Goal: Task Accomplishment & Management: Manage account settings

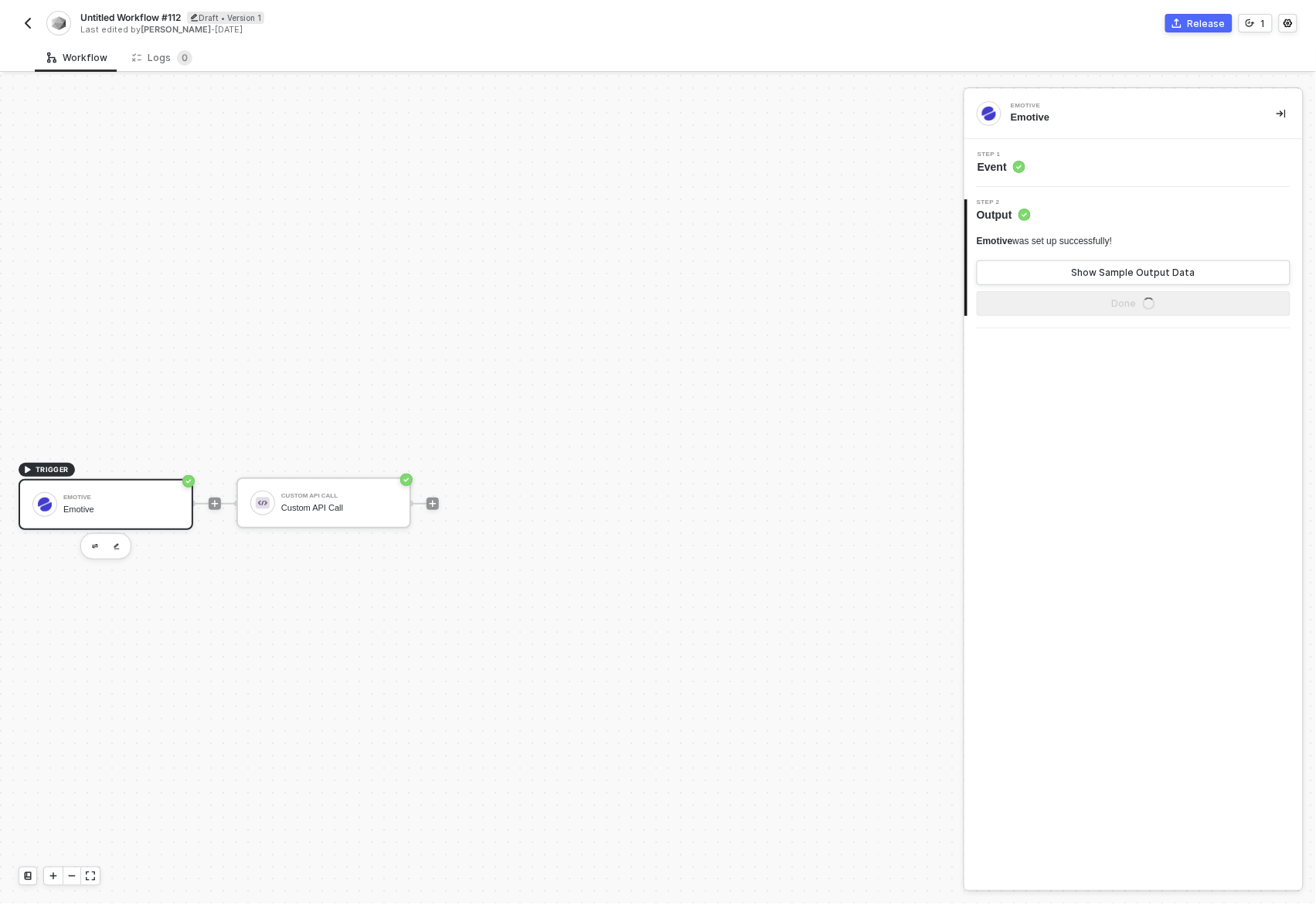
scroll to position [29, 0]
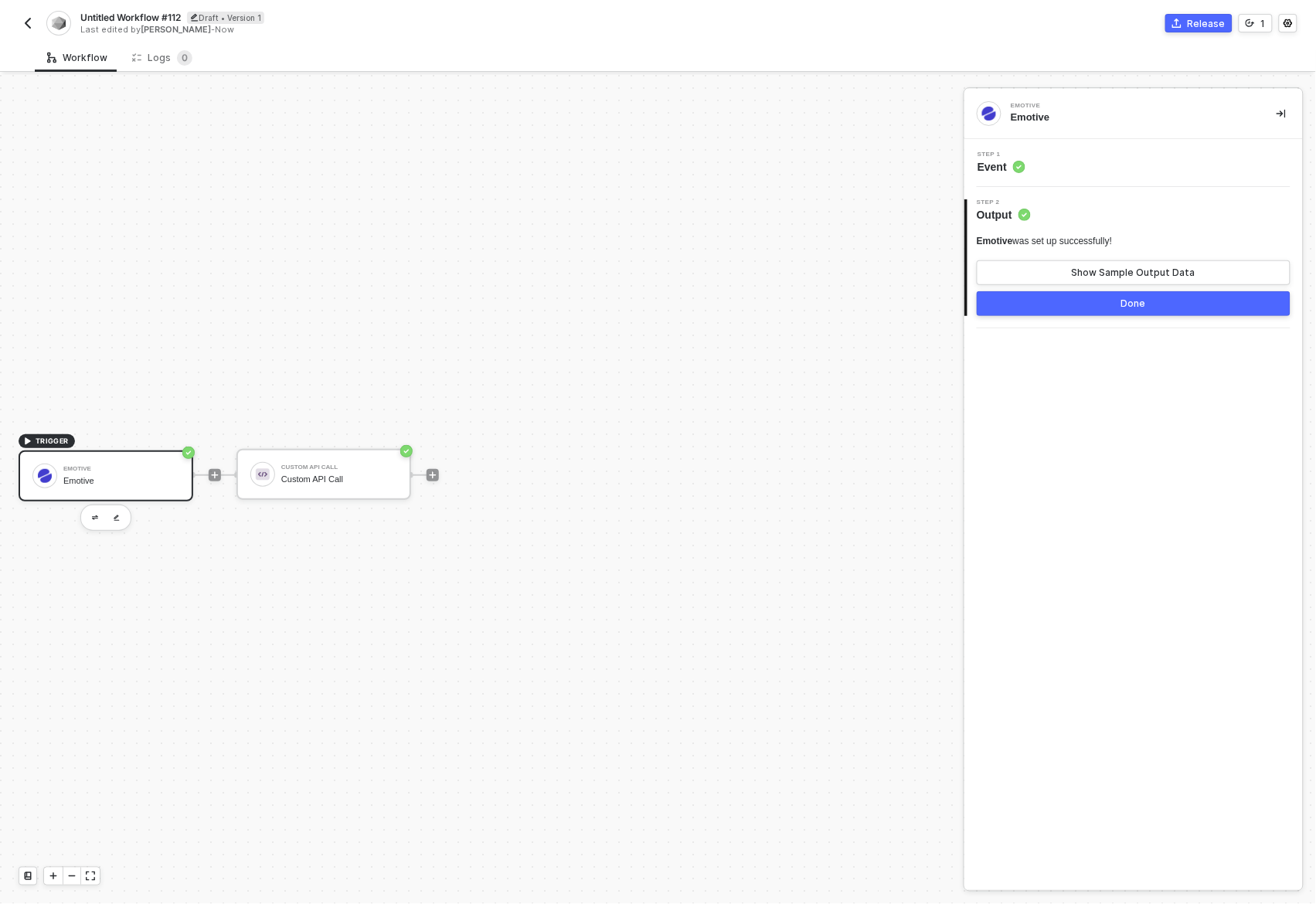
click at [25, 21] on img "button" at bounding box center [27, 23] width 13 height 13
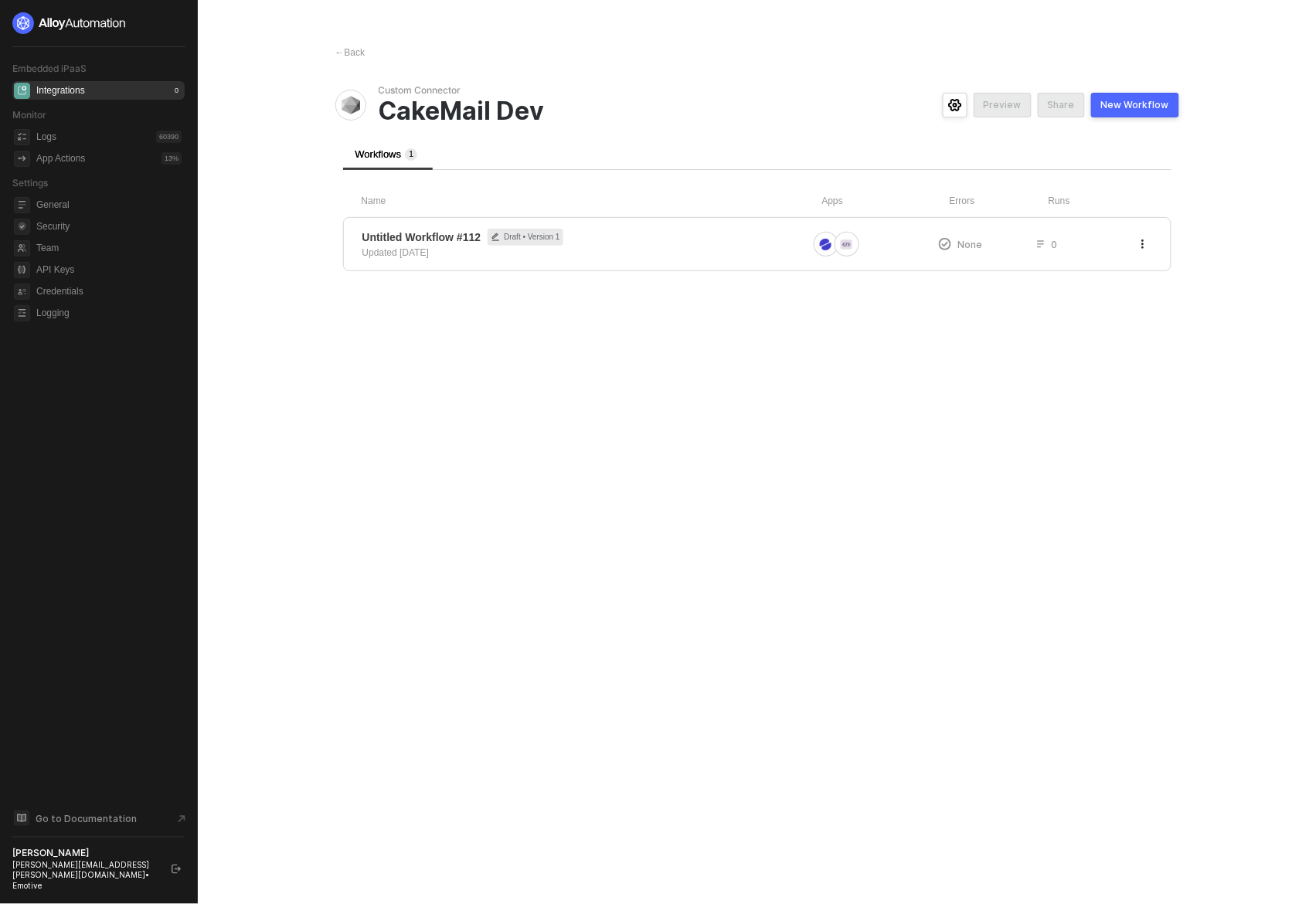
click at [25, 21] on img at bounding box center [70, 23] width 115 height 21
click at [354, 105] on img at bounding box center [351, 105] width 19 height 19
click at [962, 107] on icon "icon-settings" at bounding box center [955, 105] width 14 height 13
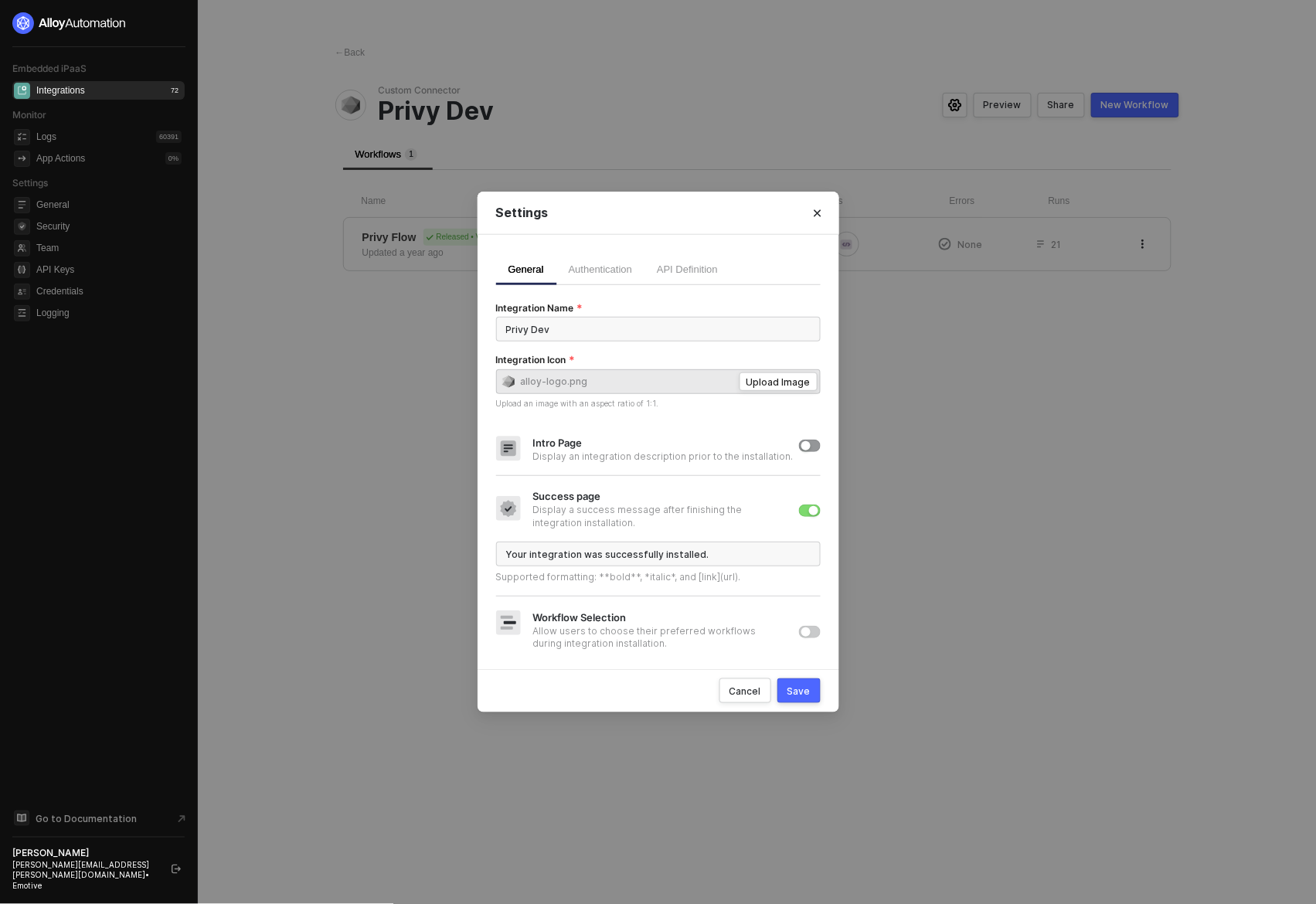
click at [669, 302] on div "Integration Name" at bounding box center [658, 310] width 325 height 15
click at [747, 456] on div "Display an integration description prior to the installation." at bounding box center [665, 456] width 266 height 13
click at [764, 424] on form "Integration Name Privy Dev Integration Icon alloy-logo.png Upload Image Upload …" at bounding box center [658, 444] width 325 height 282
click at [813, 444] on button "button" at bounding box center [809, 445] width 21 height 13
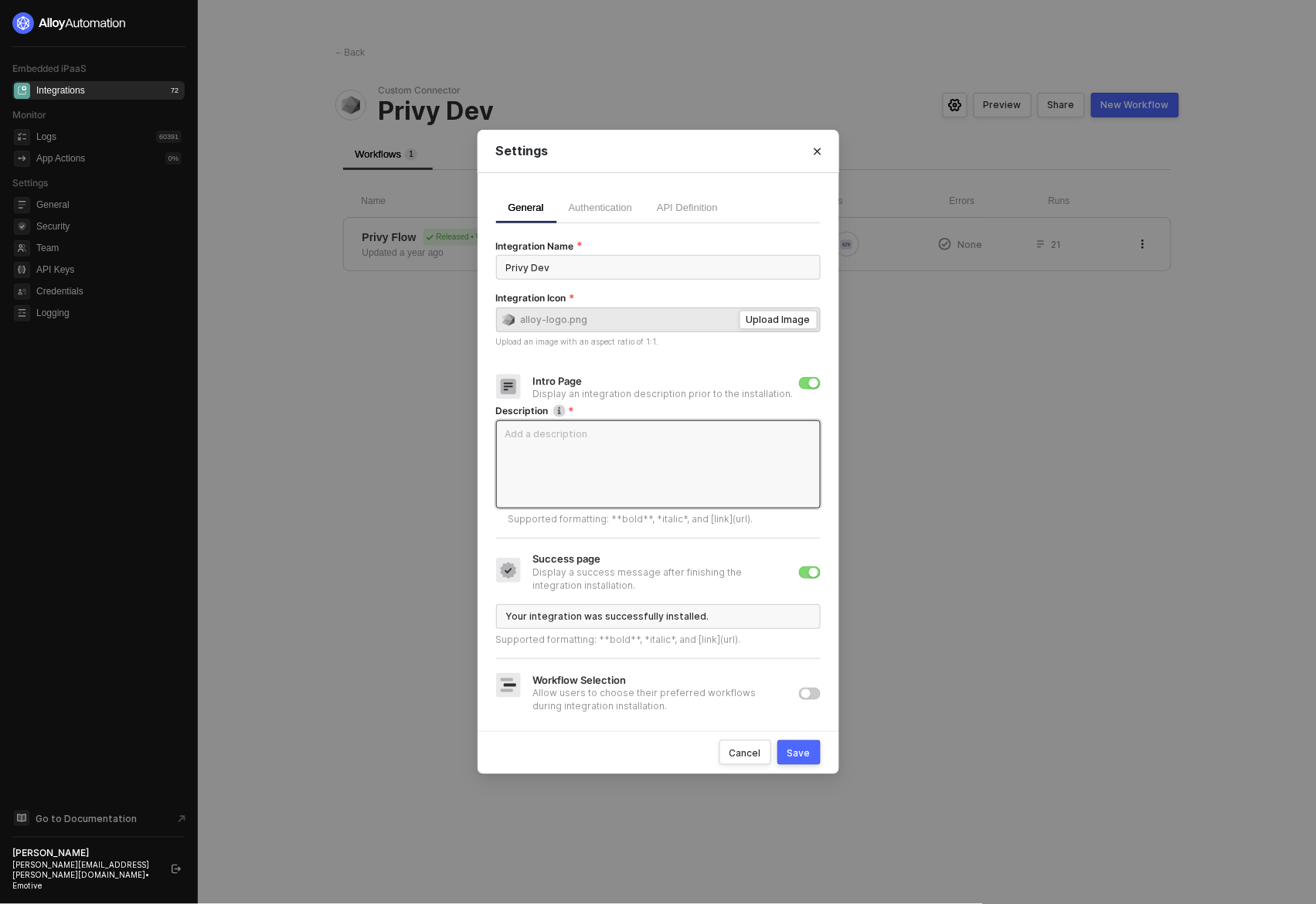
click at [702, 460] on textarea "Description" at bounding box center [658, 465] width 325 height 88
type textarea "T"
type textarea "Te"
type textarea "Tes"
type textarea "Test"
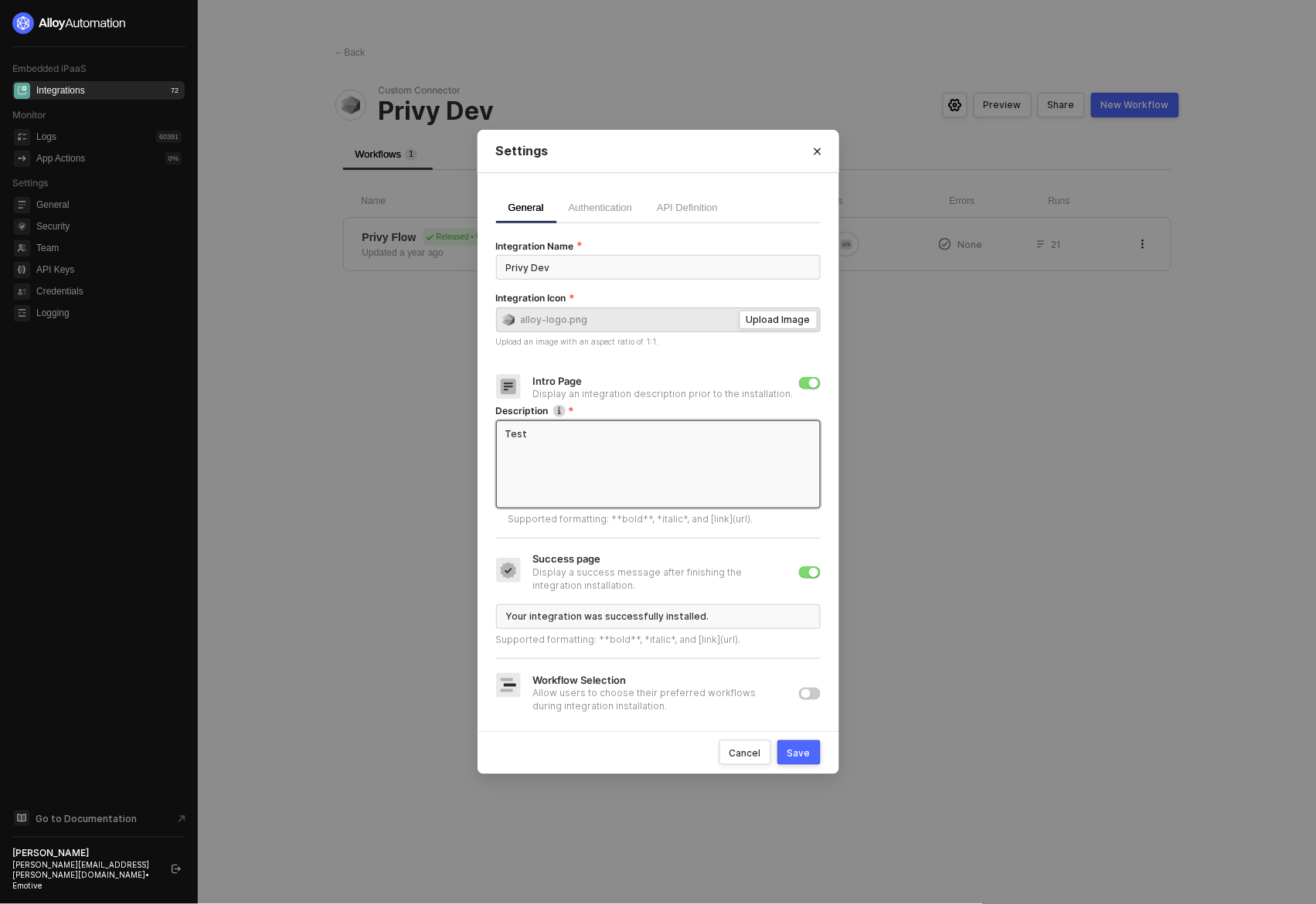
type textarea "Test"
type textarea "Test i"
type textarea "Test in"
type textarea "Test int"
type textarea "Test inte"
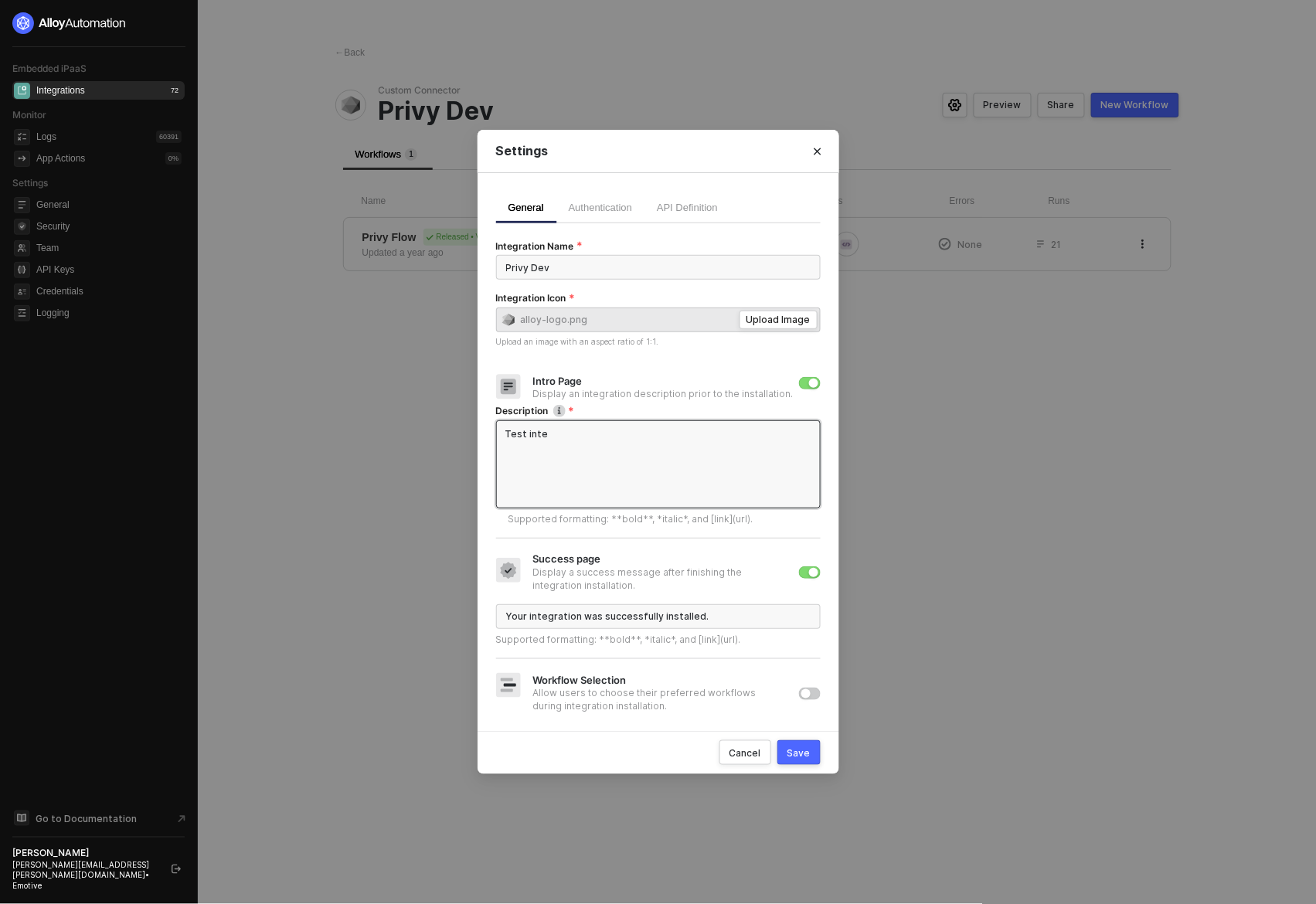
type textarea "Test integ"
type textarea "Test integr"
type textarea "Test integra"
type textarea "Test integrat"
type textarea "Test integrati"
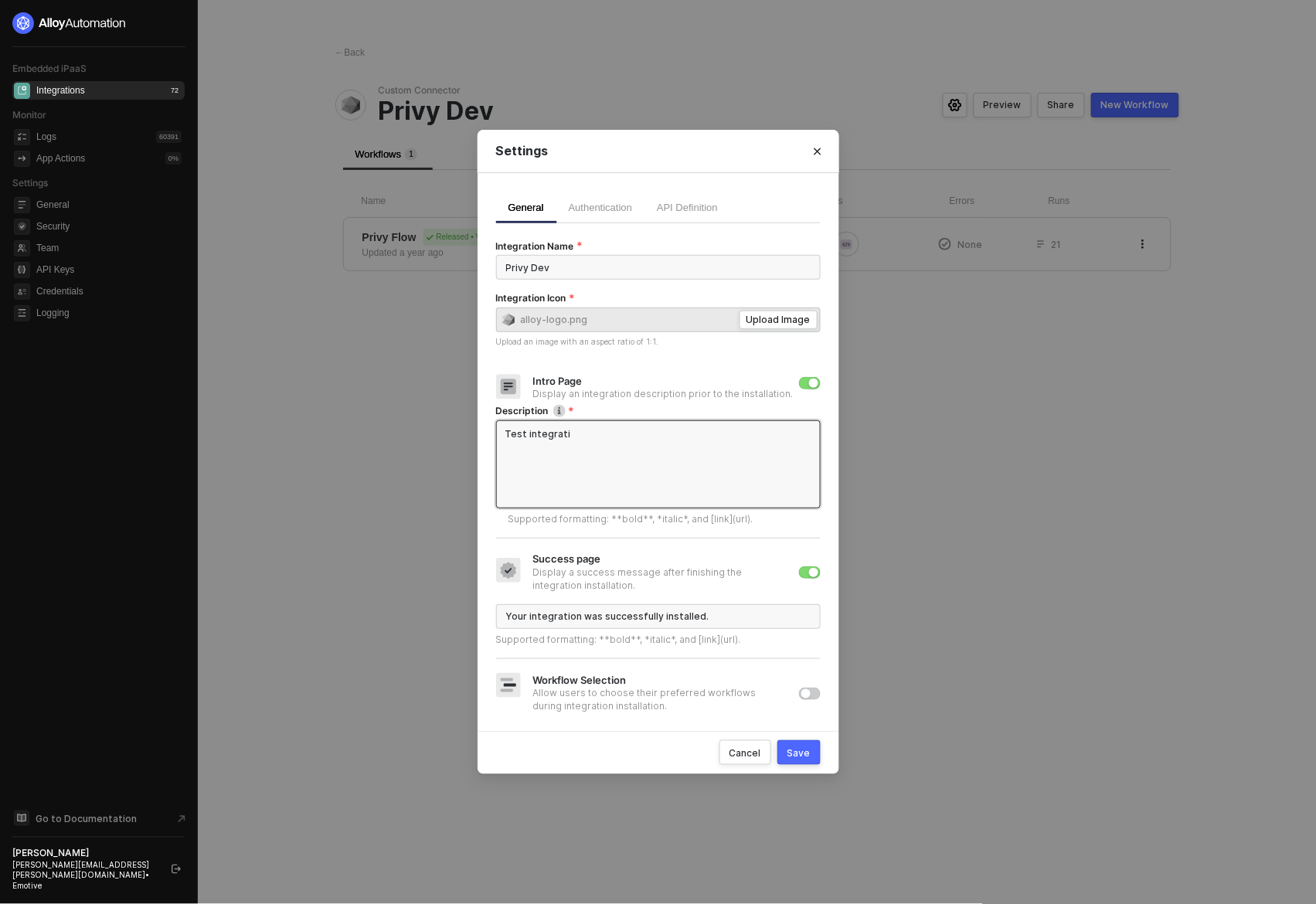
type textarea "Test integratio"
type textarea "Test integration"
type textarea "Test integration i"
type textarea "Test integration in"
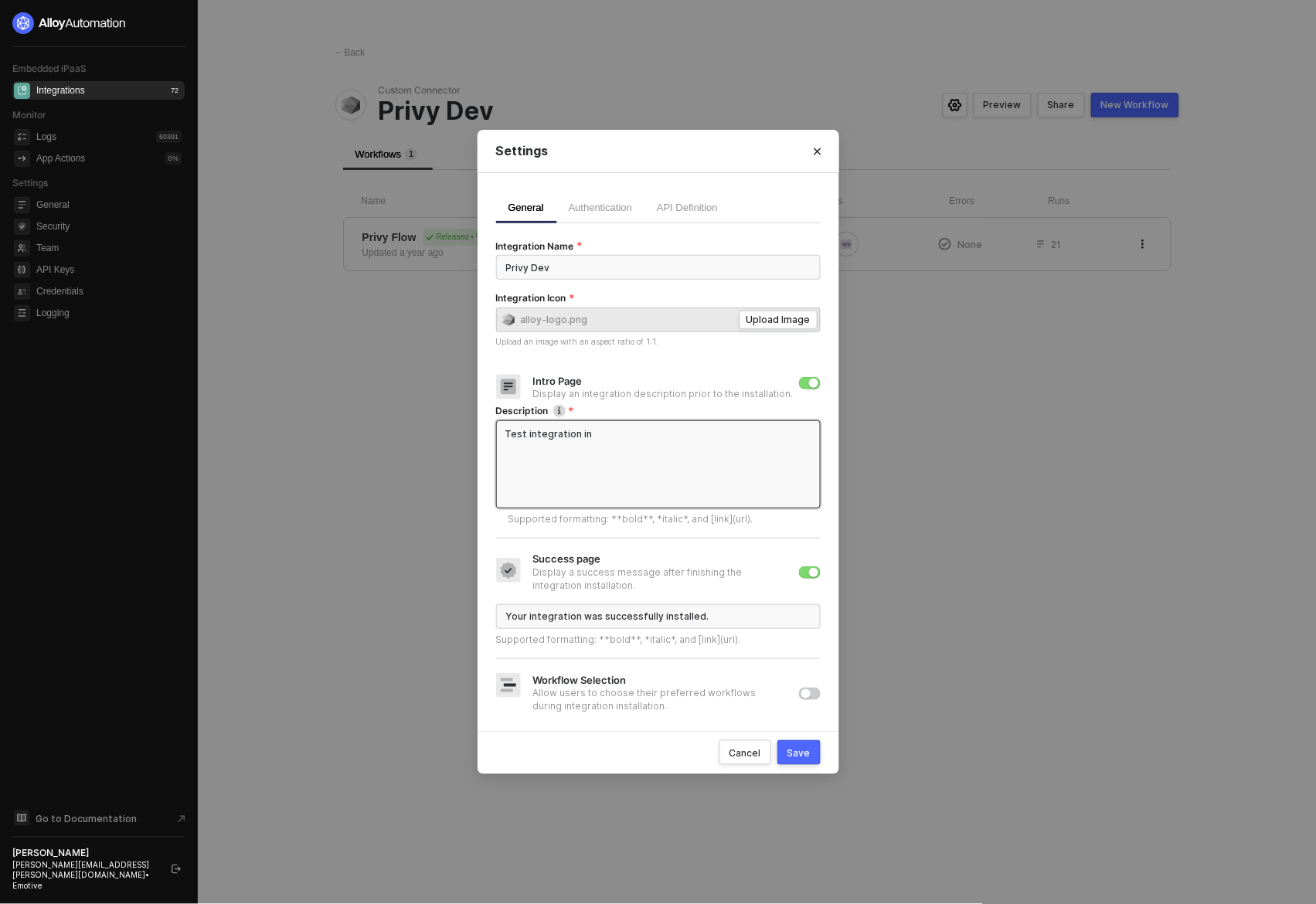
type textarea "Test integration in"
type textarea "Test integration in A"
type textarea "Test integration in Al"
type textarea "Test integration in All"
type textarea "Test integration in Allo"
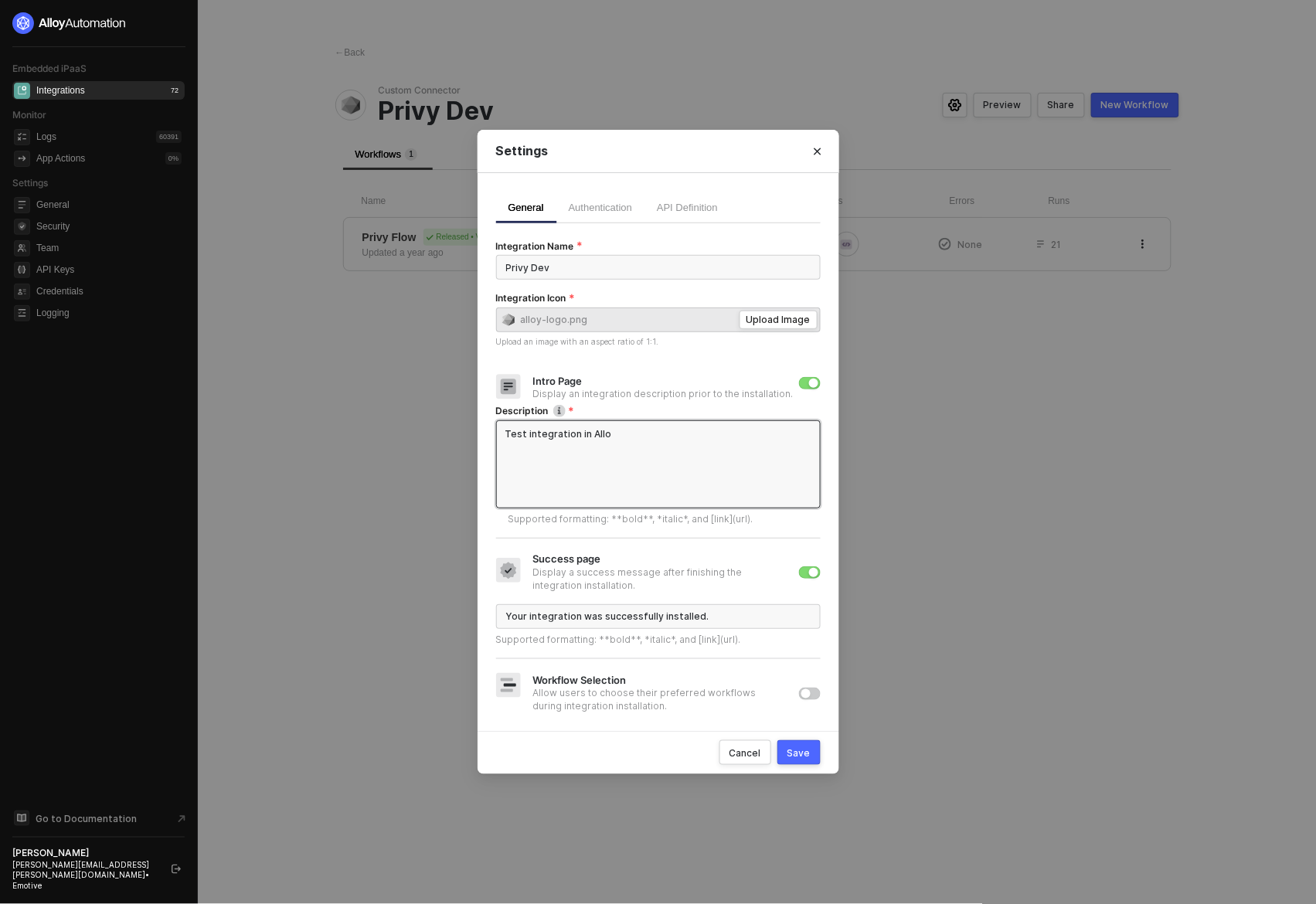
type textarea "Test integration in [GEOGRAPHIC_DATA]"
type textarea "Test integration in [GEOGRAPHIC_DATA],"
type textarea "Test integration in Alloy, t"
type textarea "Test integration in [GEOGRAPHIC_DATA], th"
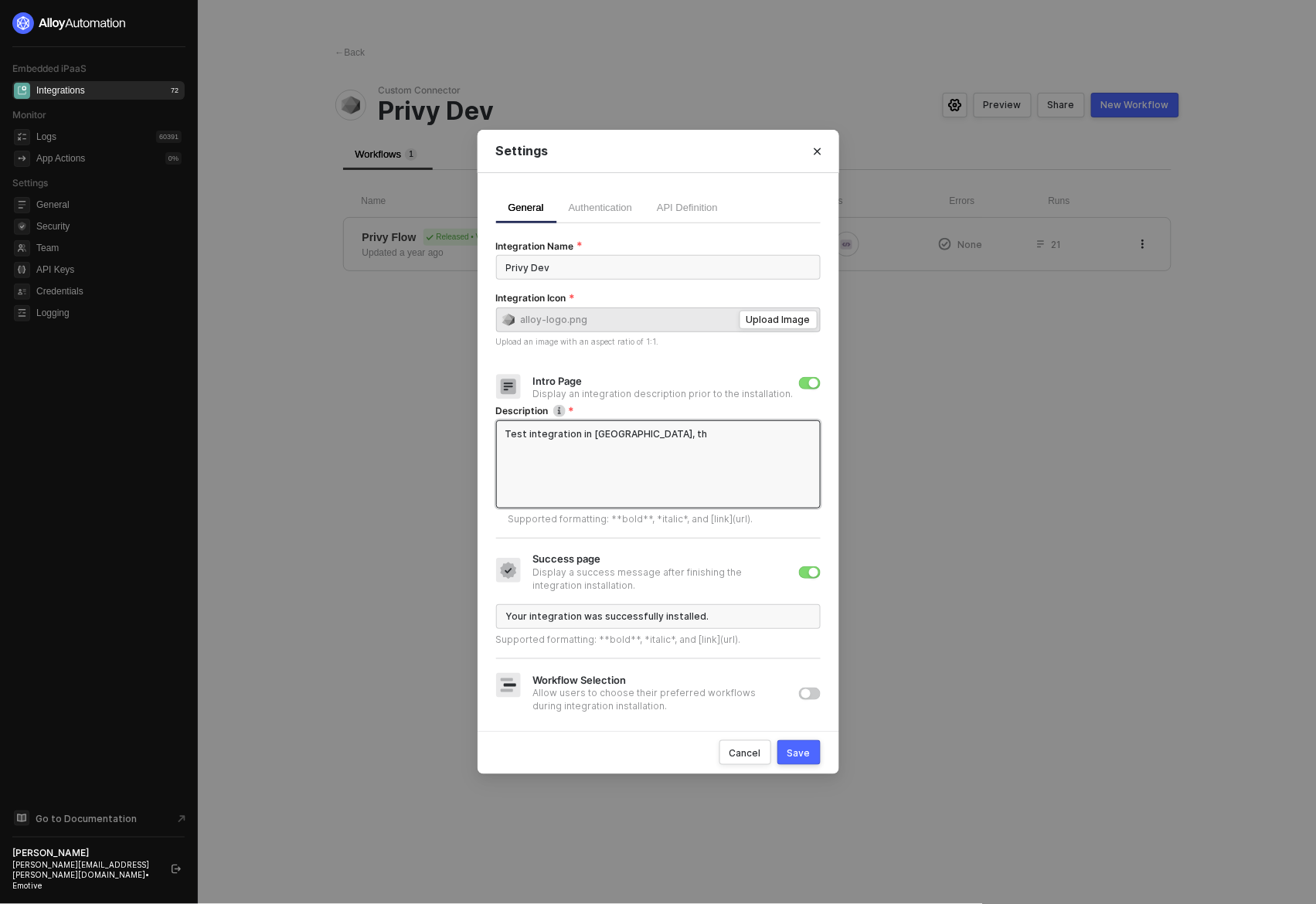
type textarea "Test integration in [GEOGRAPHIC_DATA], thi"
type textarea "Test integration in Alloy, this"
type textarea "Test integration in [GEOGRAPHIC_DATA], thi"
type textarea "Test integration in [GEOGRAPHIC_DATA], th"
type textarea "Test integration in Alloy, t"
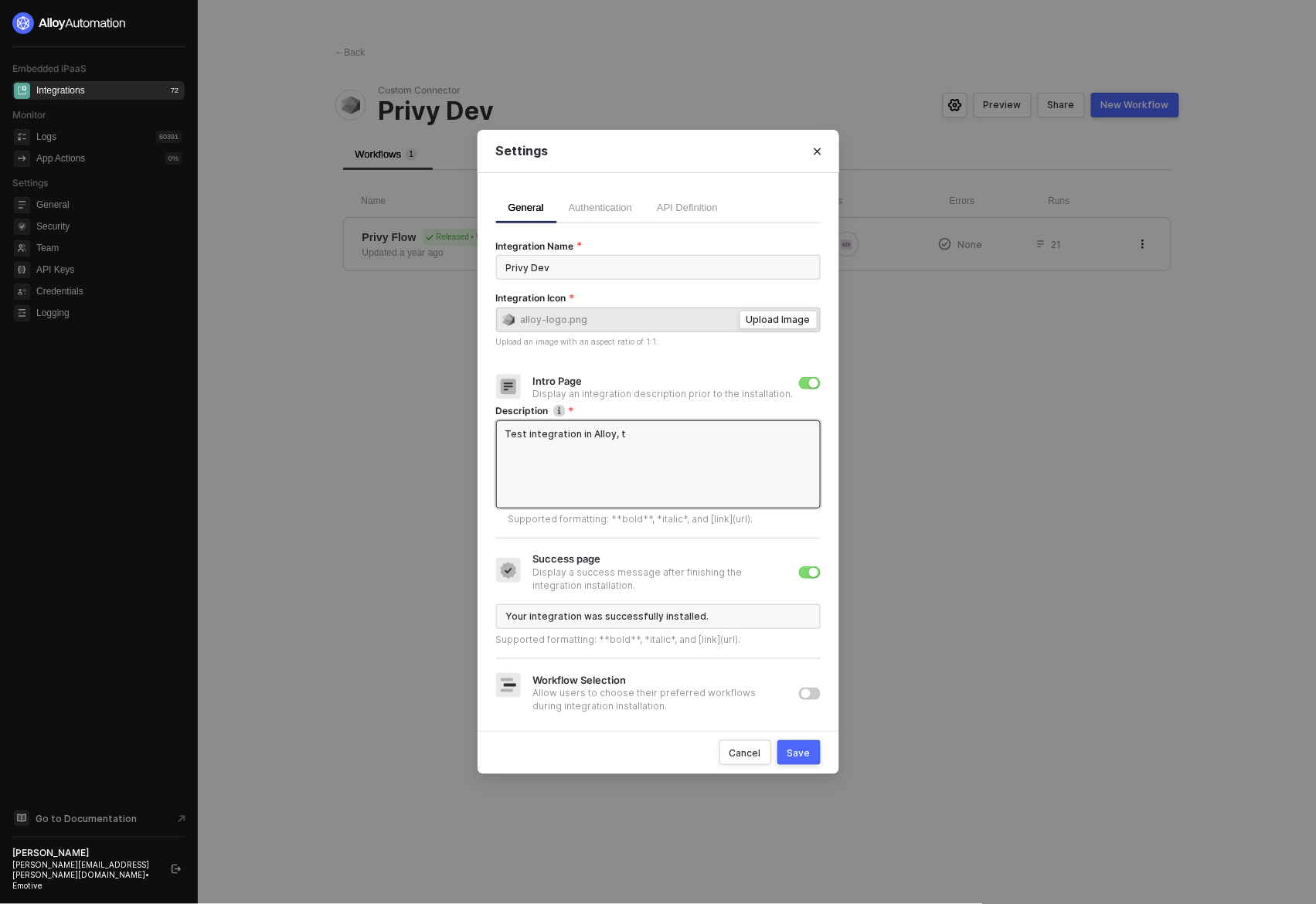
type textarea "Test integration in [GEOGRAPHIC_DATA],"
type textarea "Test integration in [GEOGRAPHIC_DATA]"
type textarea "Test integration in Alloy—"
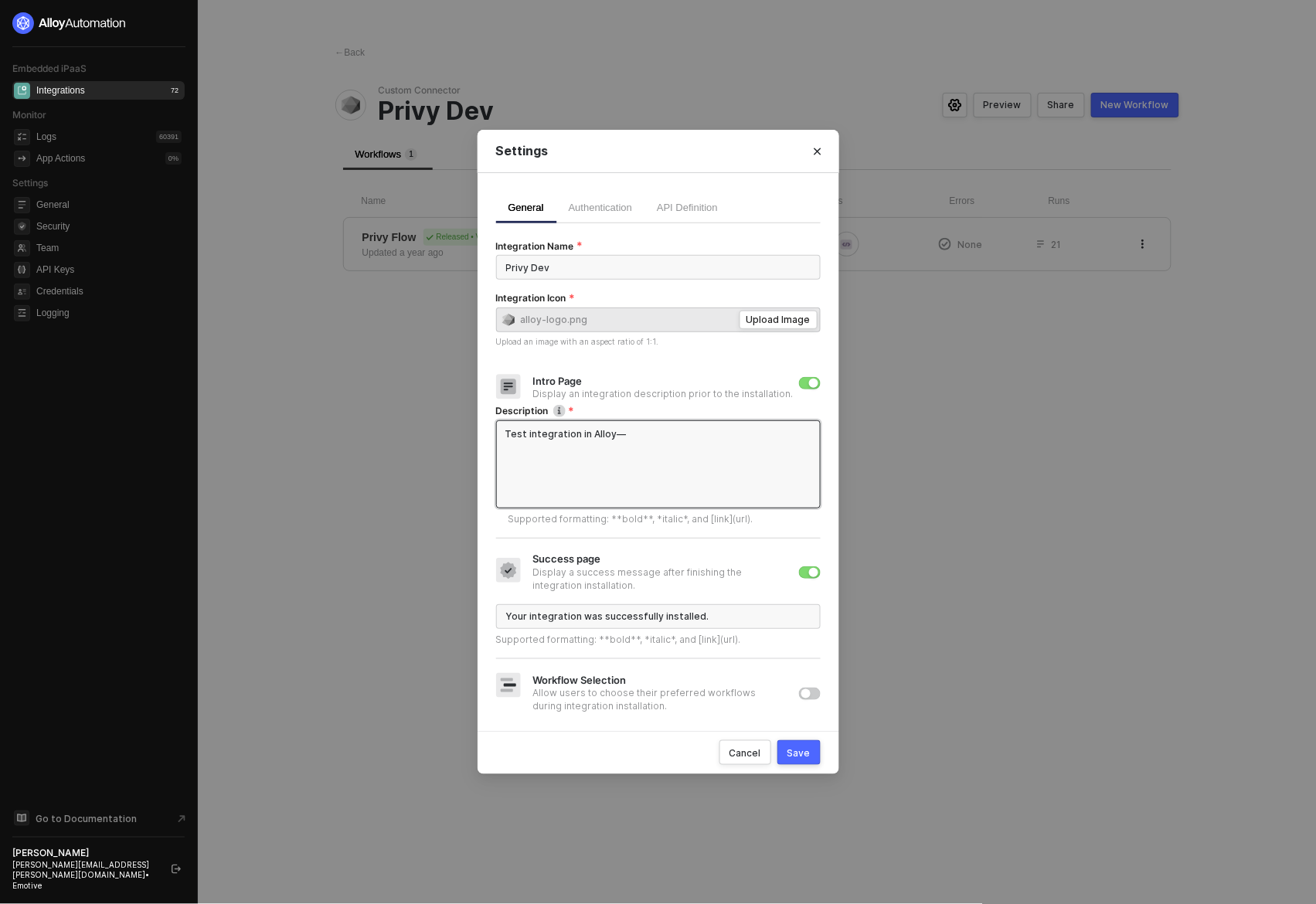
type textarea "Test integration in Alloy— t"
type textarea "Test integration in Alloy— th"
type textarea "Test integration in Alloy— thi"
type textarea "Test integration in Alloy— this"
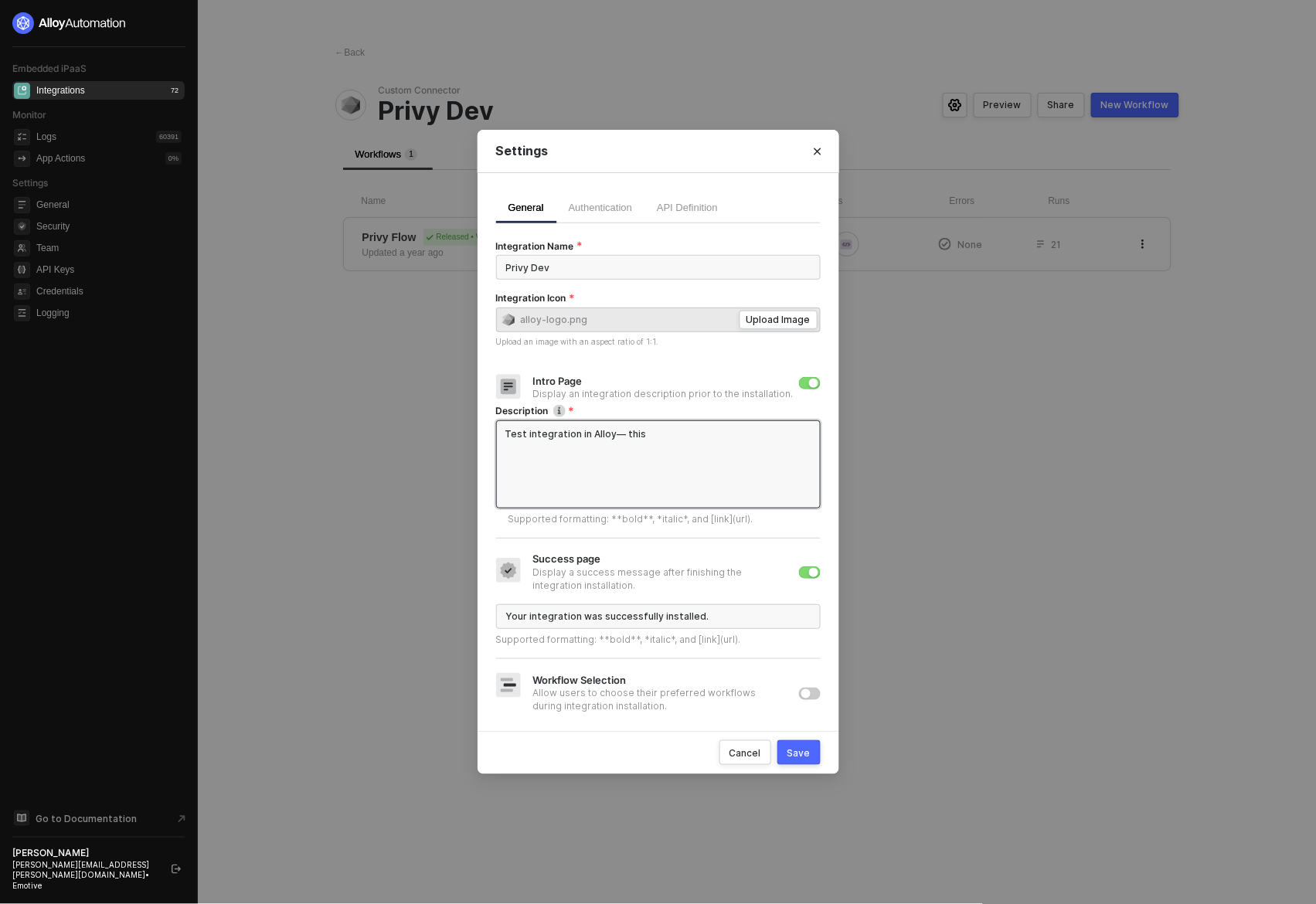
type textarea "Test integration in [GEOGRAPHIC_DATA]— this i"
type textarea "Test integration in Alloy— this is"
type textarea "Test integration in Alloy— this is N"
type textarea "Test integration in Alloy— this is NO"
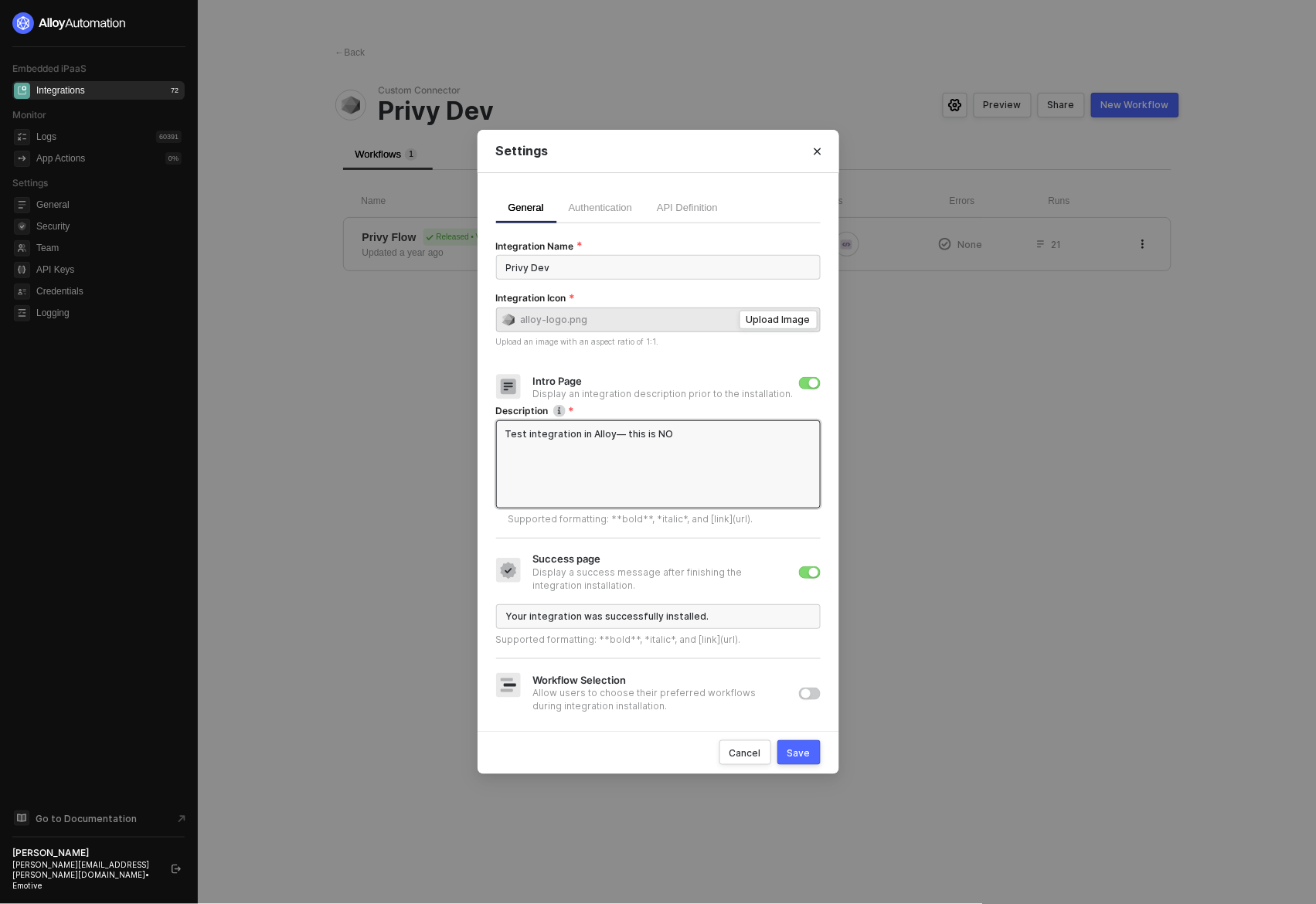
type textarea "Test integration in Alloy— this is NOT"
type textarea "Test integration in Alloy— this is NOT a"
type textarea "Test integration in Alloy— this is NOT a r"
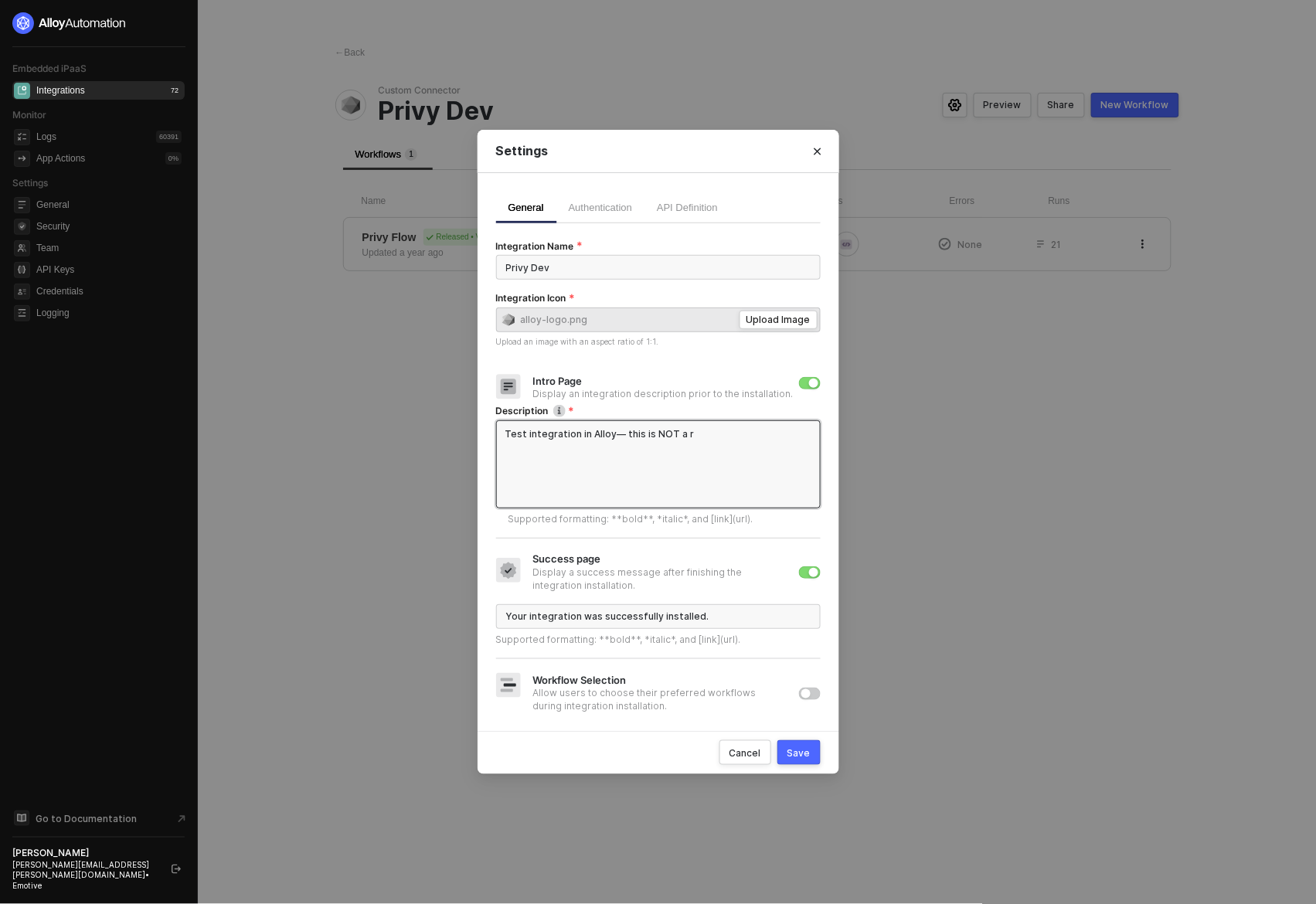
type textarea "Test integration in Alloy— this is NOT a re"
type textarea "Test integration in Alloy— this is NOT a rea"
type textarea "Test integration in Alloy— this is NOT a real"
type textarea "Test integration in Alloy— this is NOT a real i"
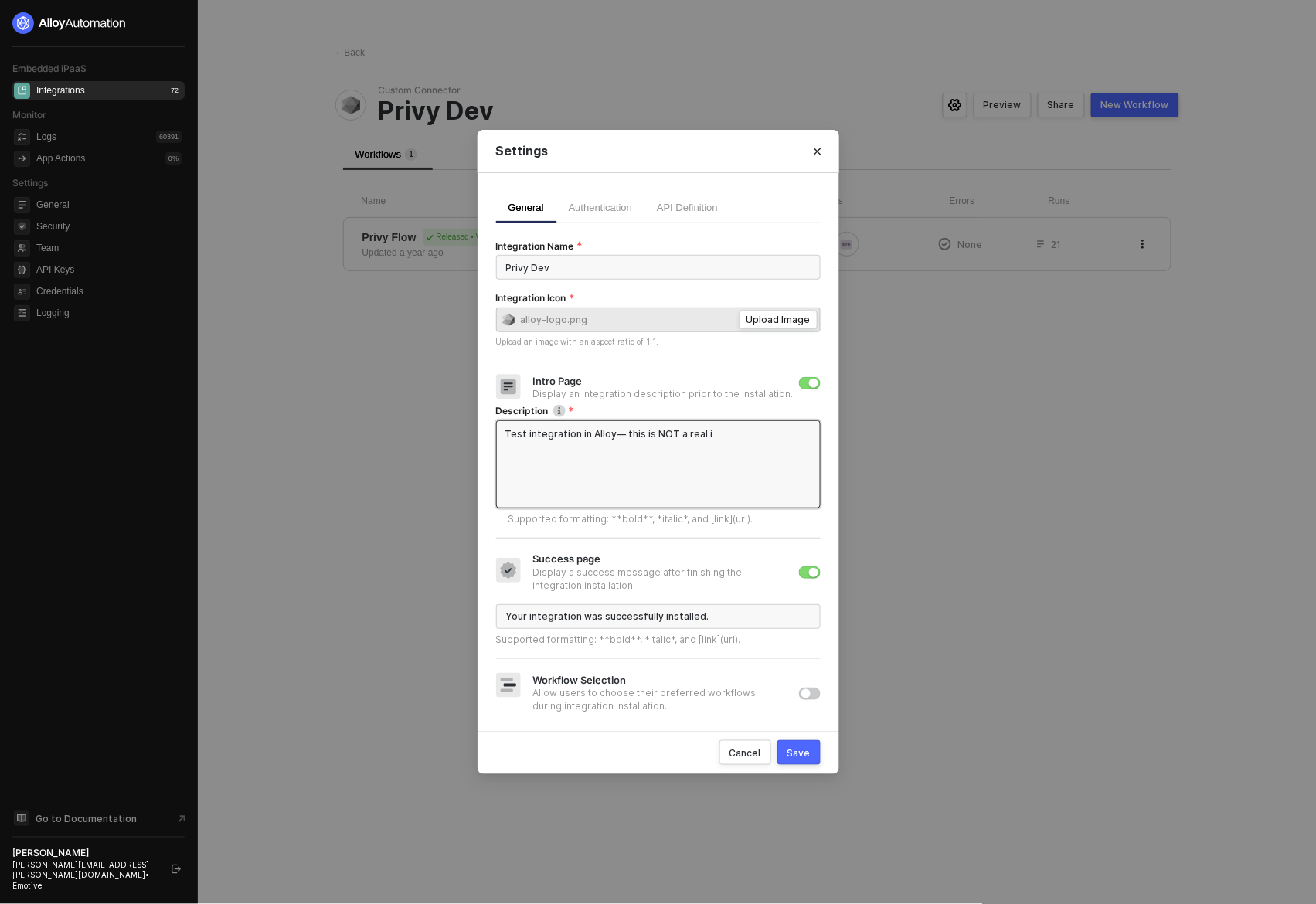
type textarea "Test integration in Alloy— this is NOT a real in"
type textarea "Test integration in Alloy— this is NOT a real int"
type textarea "Test integration in Alloy— this is NOT a real inte"
type textarea "Test integration in Alloy— this is NOT a real integ"
type textarea "Test integration in Alloy— this is NOT a real integr"
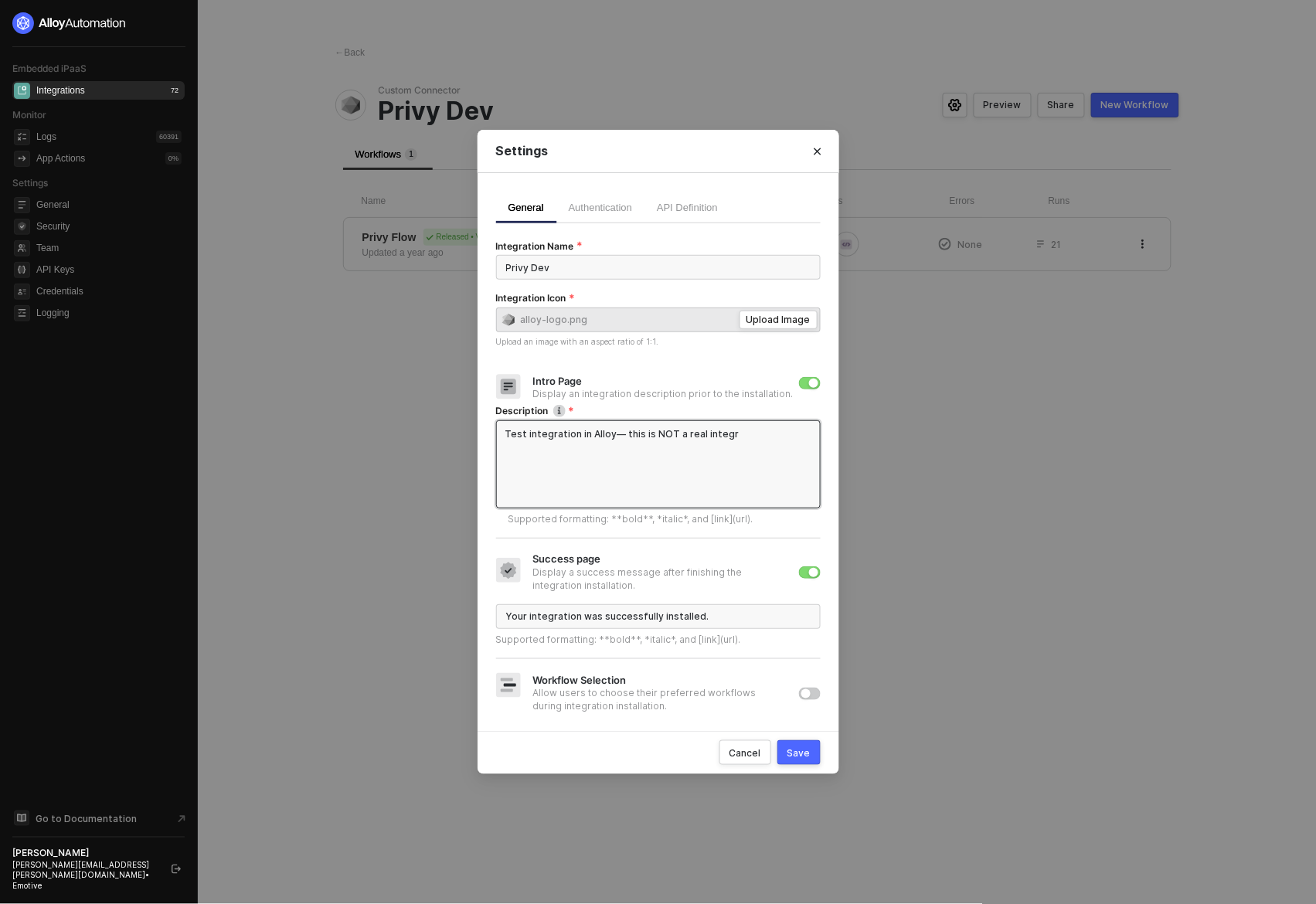
type textarea "Test integration in Alloy— this is NOT a real integra"
type textarea "Test integration in Alloy— this is NOT a real integrat"
type textarea "Test integration in Alloy— this is NOT a real integrati"
type textarea "Test integration in Alloy— this is NOT a real integratio"
type textarea "Test integration in Alloy— this is NOT a real integration"
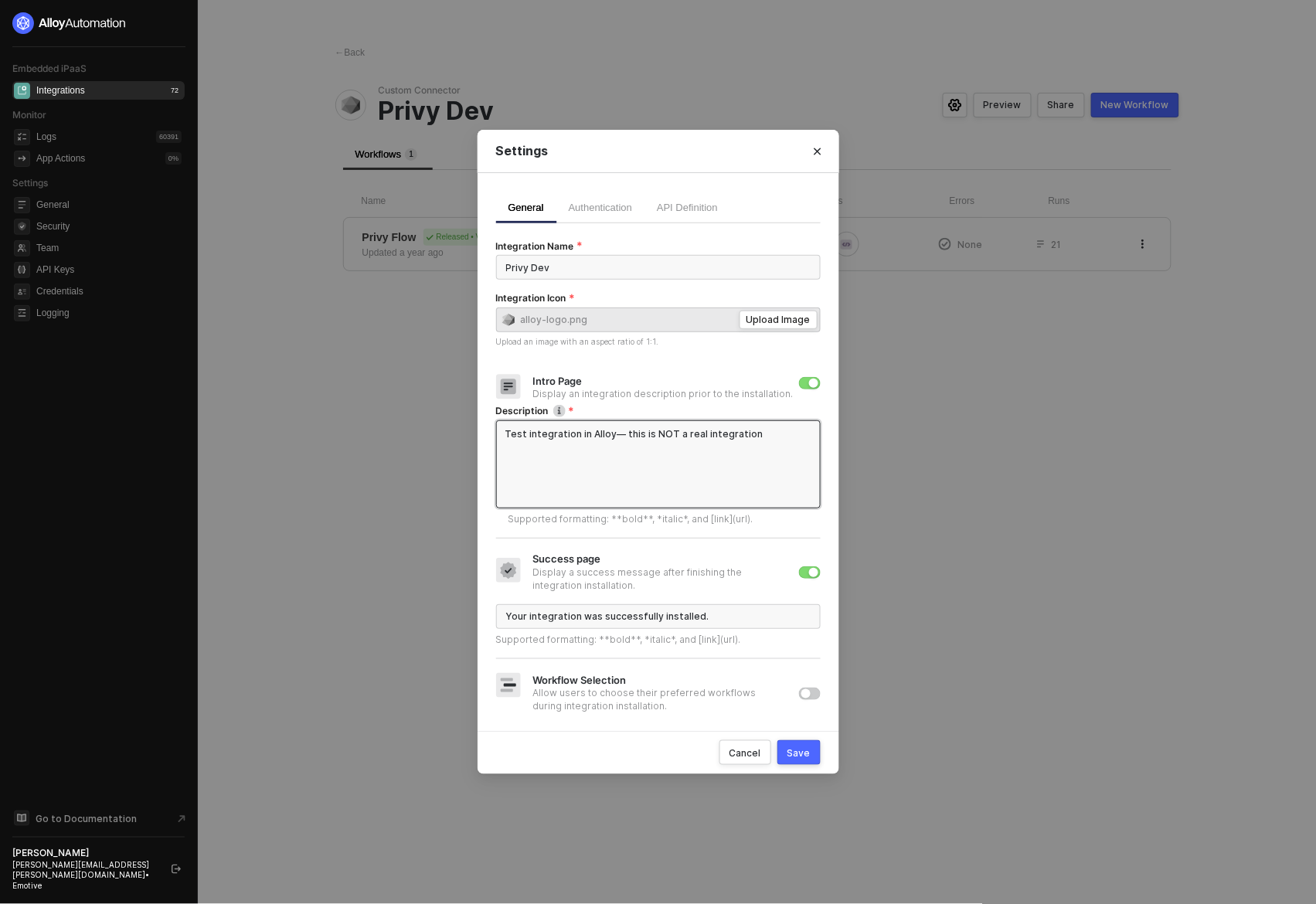
type textarea "Test integration in Alloy— this is NOT a real integration."
click at [802, 747] on div "Save" at bounding box center [799, 752] width 23 height 13
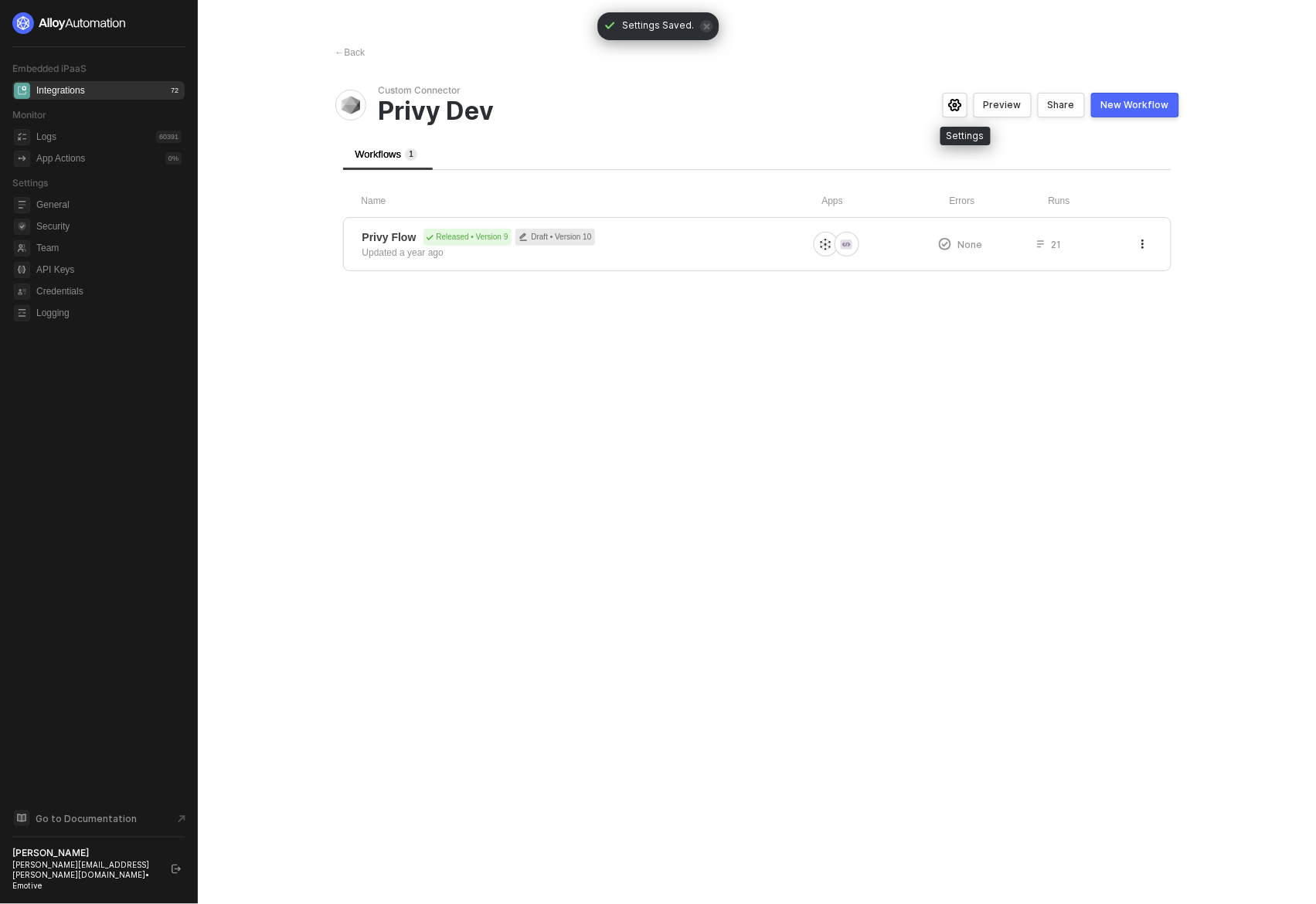
click at [958, 105] on icon "icon-settings" at bounding box center [955, 105] width 14 height 13
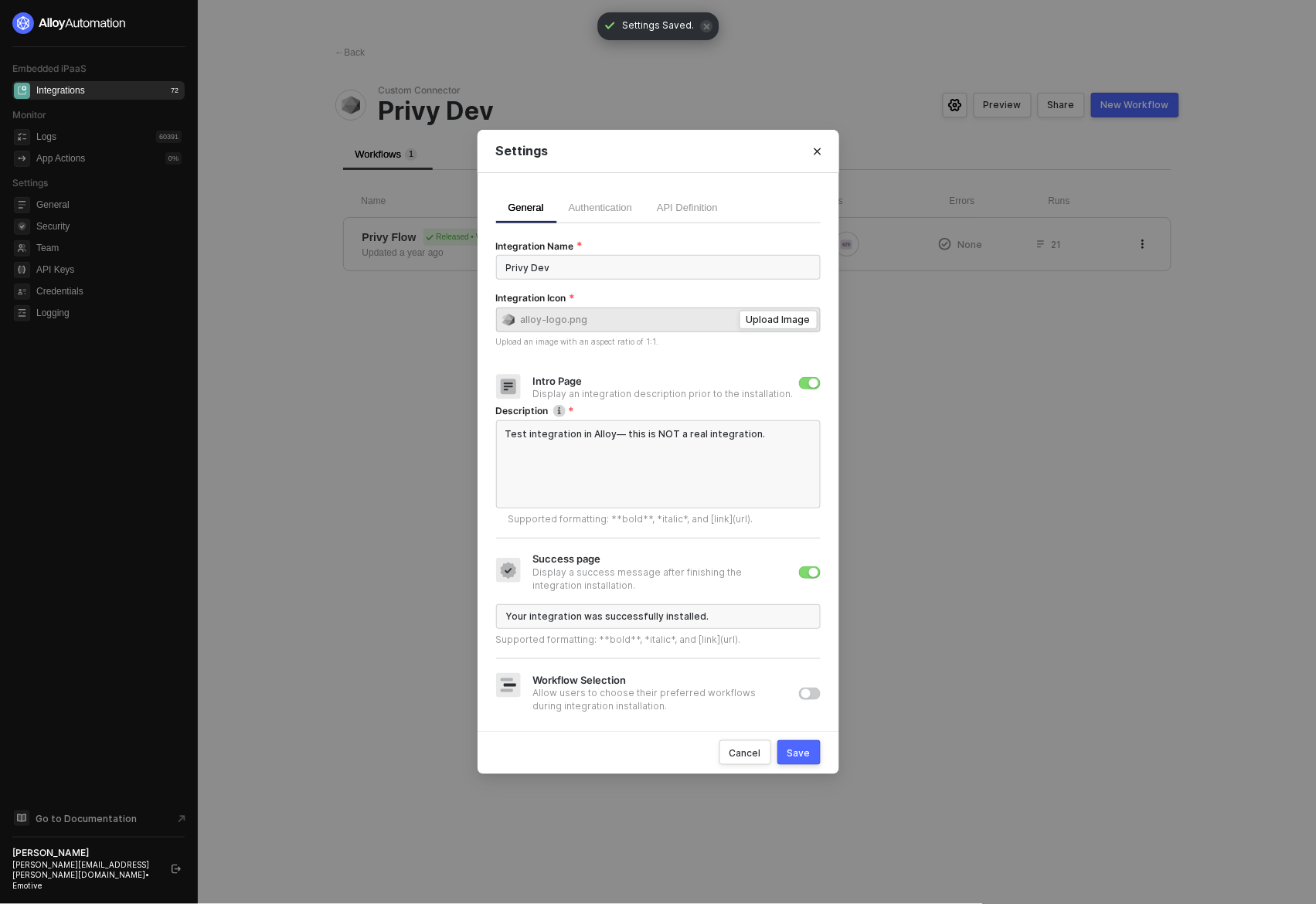
click at [827, 310] on div "General Authentication API Definition Integration Name Privy Dev Integration Ic…" at bounding box center [658, 452] width 362 height 558
click at [782, 325] on div "Upload Image" at bounding box center [777, 319] width 64 height 13
click at [765, 329] on span "alloy-logo.png Upload Image" at bounding box center [658, 319] width 325 height 25
click at [765, 318] on div "Upload Image" at bounding box center [777, 319] width 64 height 13
click at [674, 347] on div "alloy-logo.png Upload Image Upload an image with an aspect ratio of 1:1." at bounding box center [658, 329] width 325 height 42
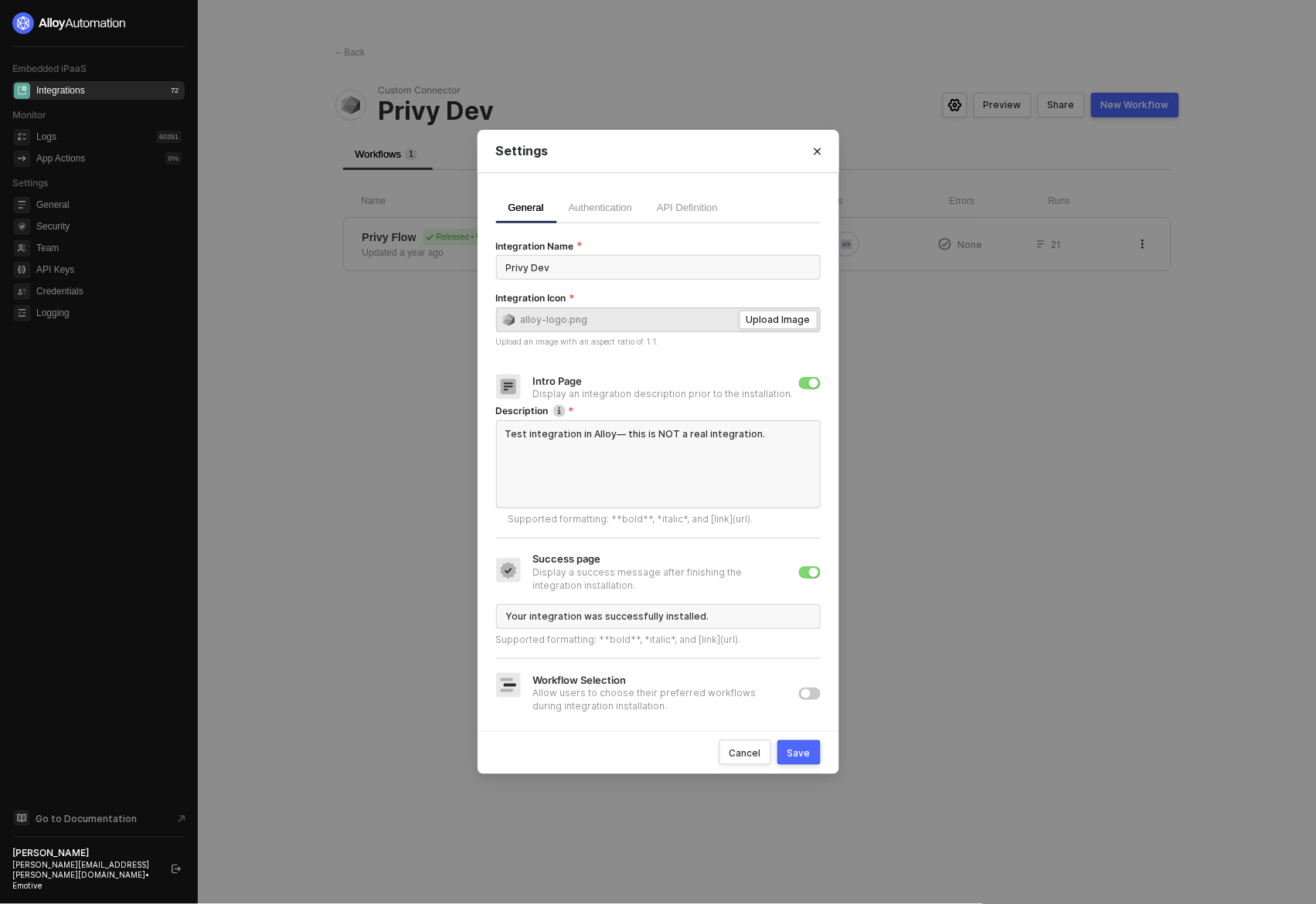
click at [672, 341] on div "alloy-logo.png Upload Image Upload an image with an aspect ratio of 1:1." at bounding box center [658, 329] width 325 height 42
click at [794, 324] on div "Upload Image" at bounding box center [777, 319] width 64 height 13
click at [744, 345] on div "alloy-logo.png Upload Image Upload an image with an aspect ratio of 1:1." at bounding box center [658, 329] width 325 height 42
click at [771, 325] on div "Upload Image" at bounding box center [777, 319] width 64 height 13
click at [805, 753] on div "Save" at bounding box center [799, 752] width 23 height 13
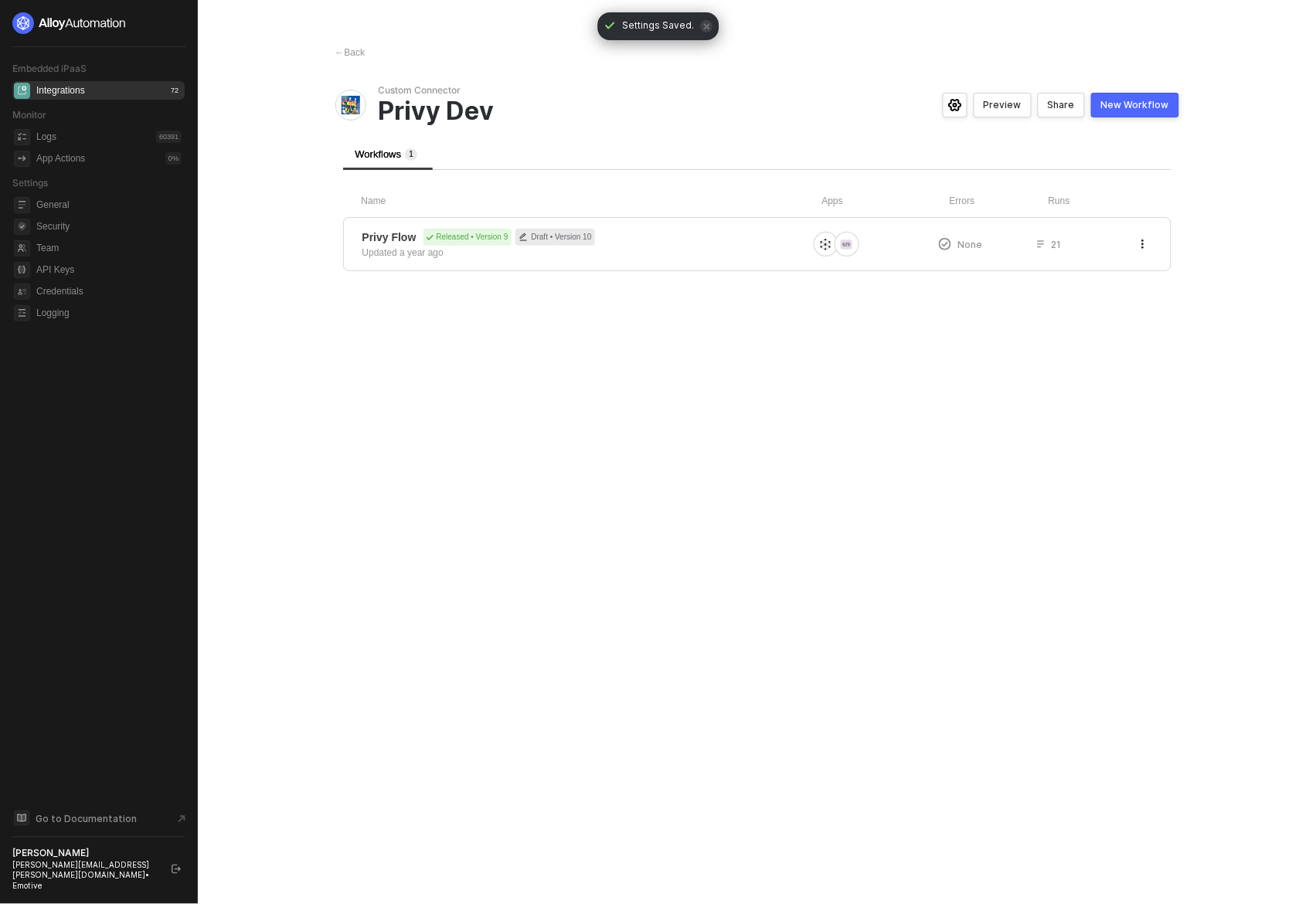
click at [765, 359] on div "← Back Custom Connector Privy Dev Preview Share New Workflow Workflows 1 Name A…" at bounding box center [757, 452] width 881 height 904
